Goal: Unclear: Browse casually

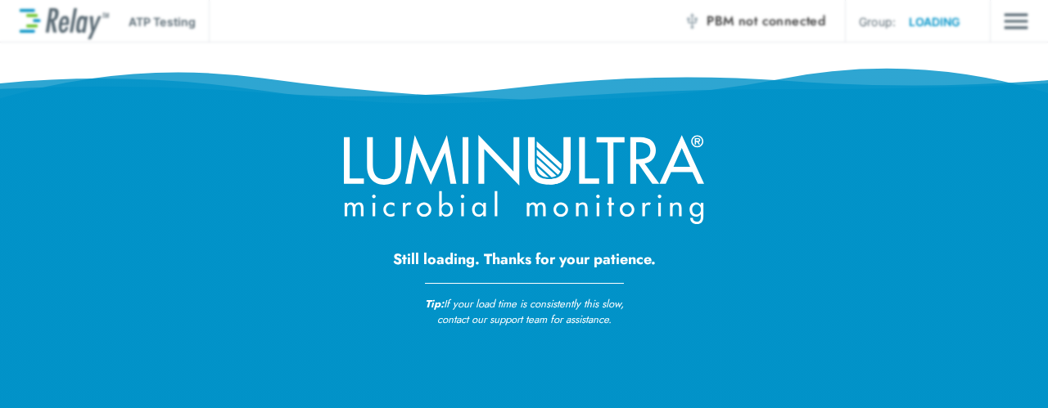
click at [610, 232] on div "Still loading. Thanks for your patience. Tip: If your load time is consistently…" at bounding box center [524, 233] width 360 height 196
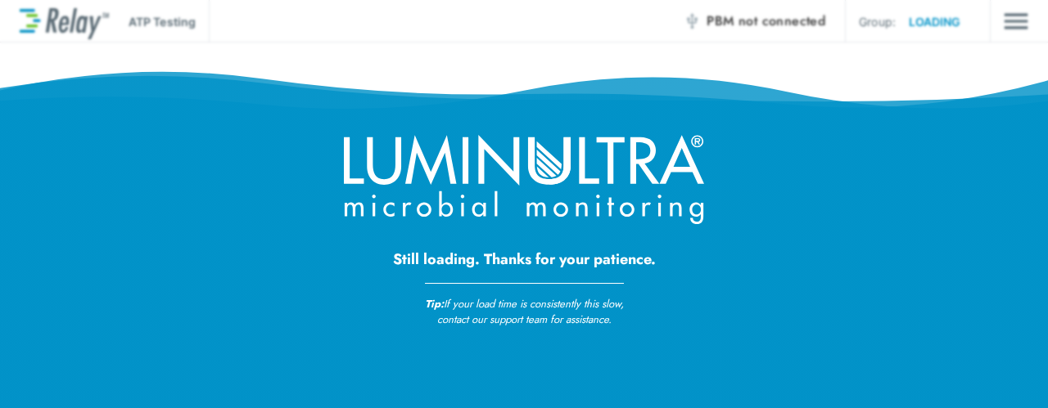
click at [606, 224] on div "Still loading. Thanks for your patience. Tip: If your load time is consistently…" at bounding box center [524, 233] width 360 height 196
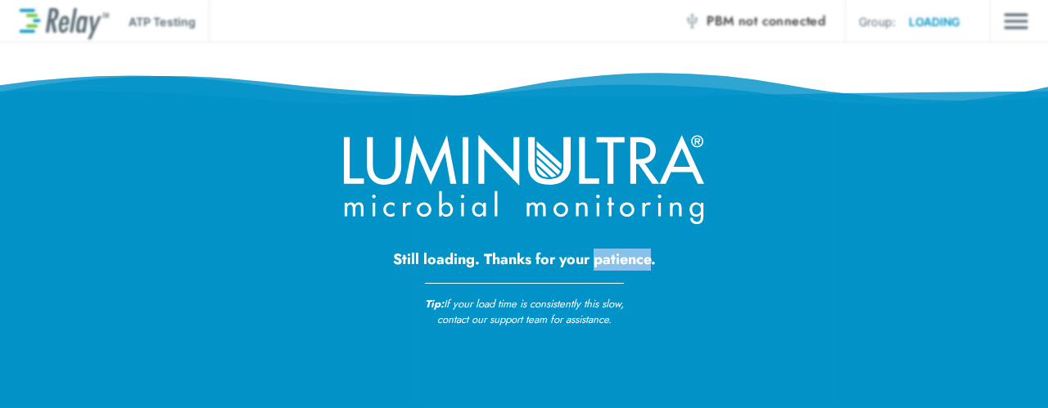
click at [606, 224] on div "Still loading. Thanks for your patience. Tip: If your load time is consistently…" at bounding box center [524, 233] width 360 height 196
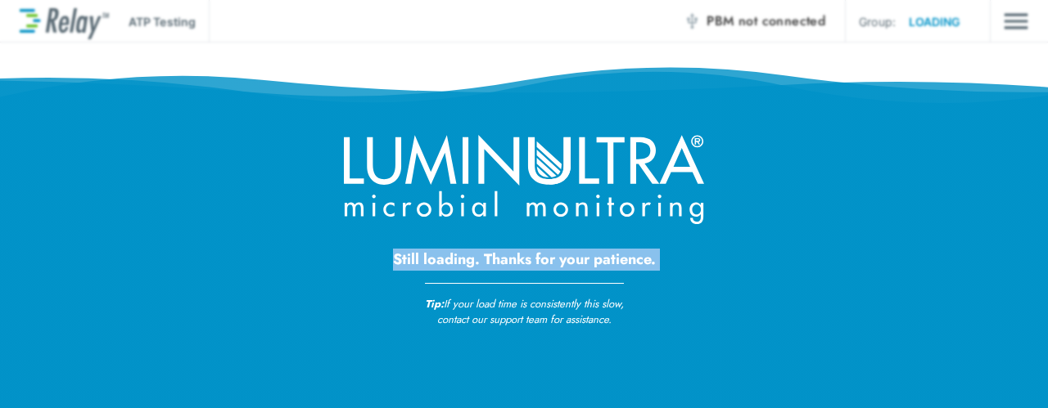
click at [606, 224] on div "Still loading. Thanks for your patience. Tip: If your load time is consistently…" at bounding box center [524, 233] width 360 height 196
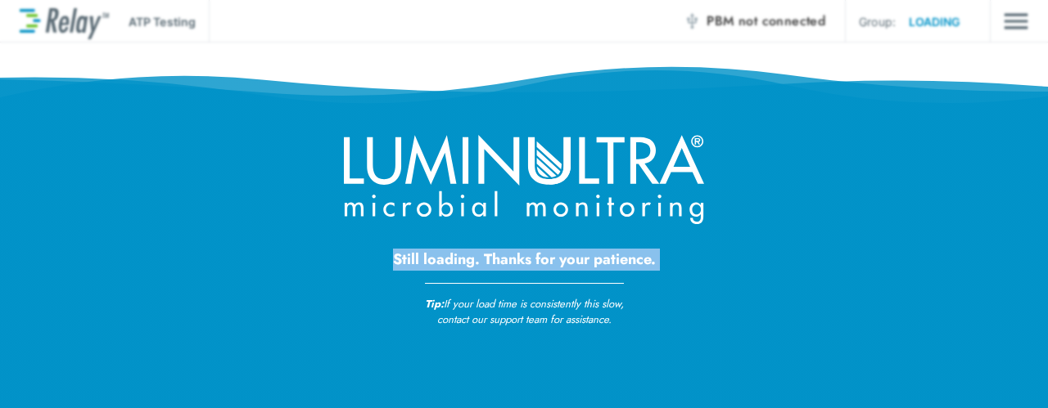
click at [606, 224] on div "Still loading. Thanks for your patience. Tip: If your load time is consistently…" at bounding box center [524, 233] width 360 height 196
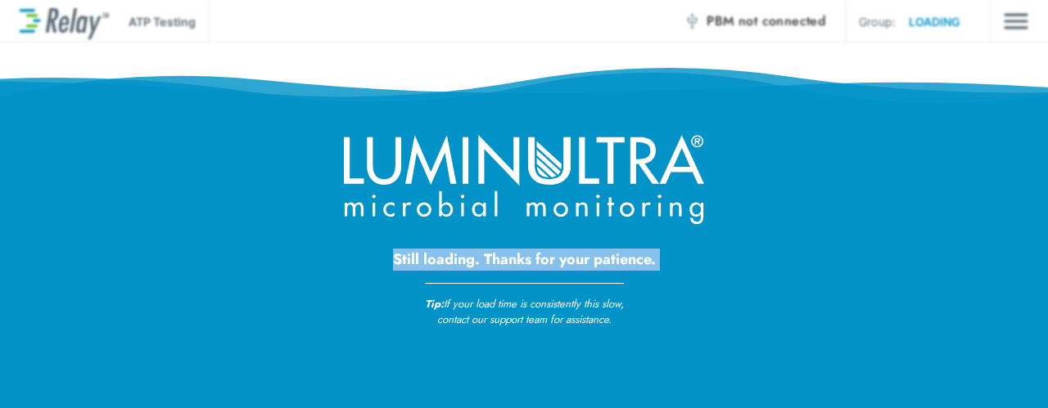
click at [606, 224] on div "Still loading. Thanks for your patience. Tip: If your load time is consistently…" at bounding box center [524, 233] width 360 height 196
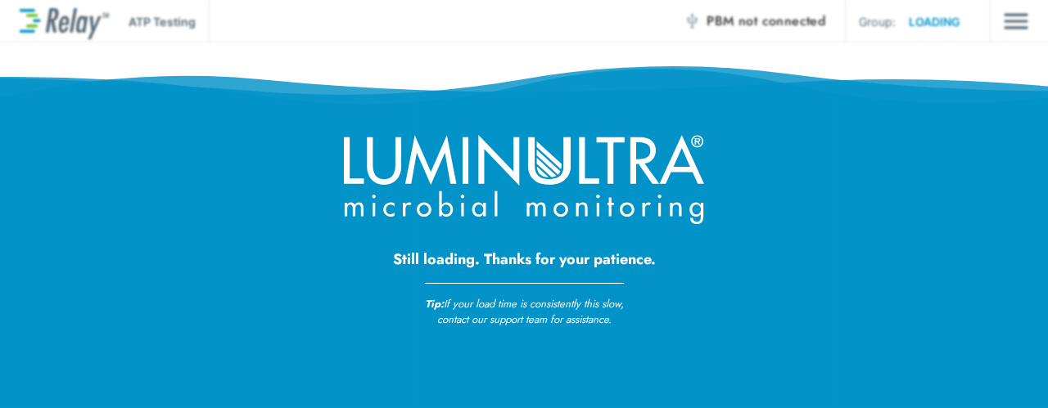
click at [572, 20] on div "Still loading. Thanks for your patience. Tip: If your load time is consistently…" at bounding box center [524, 165] width 1048 height 330
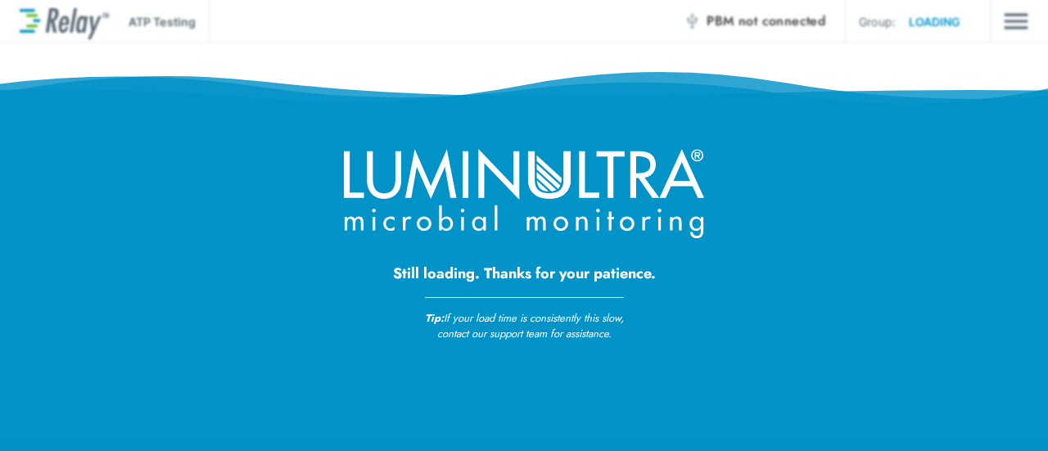
click at [814, 233] on div "Still loading. Thanks for your patience. Tip: If your load time is consistently…" at bounding box center [524, 172] width 1048 height 344
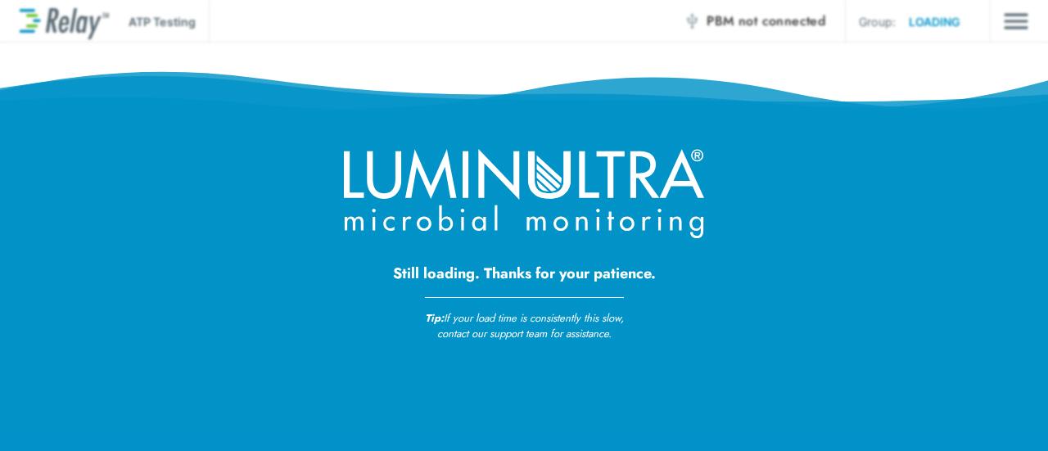
click at [779, 290] on div "Still loading. Thanks for your patience. Tip: If your load time is consistently…" at bounding box center [524, 172] width 1048 height 344
click at [724, 57] on div "Still loading. Thanks for your patience. Tip: If your load time is consistently…" at bounding box center [524, 172] width 1048 height 344
